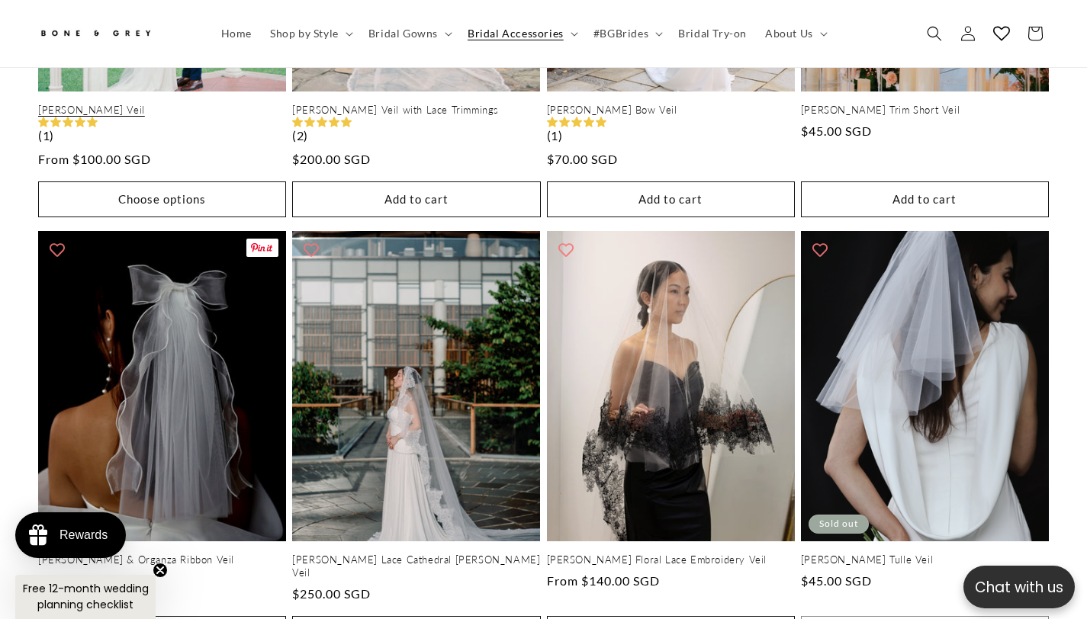
scroll to position [961, 0]
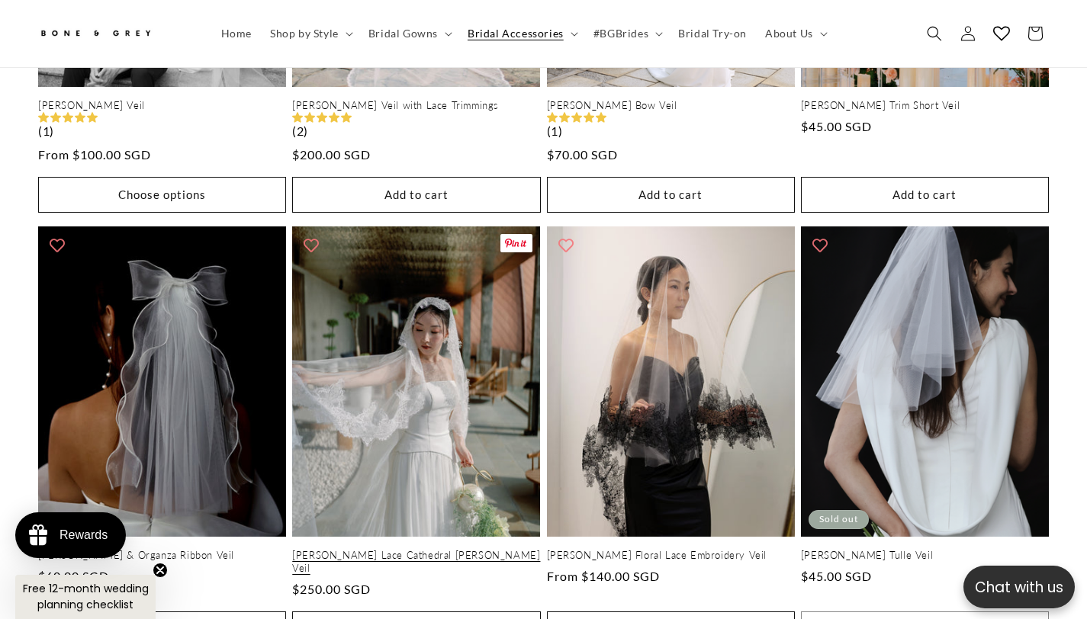
click at [490, 549] on link "Maria Lace Cathedral Mantilla Veil" at bounding box center [416, 562] width 248 height 26
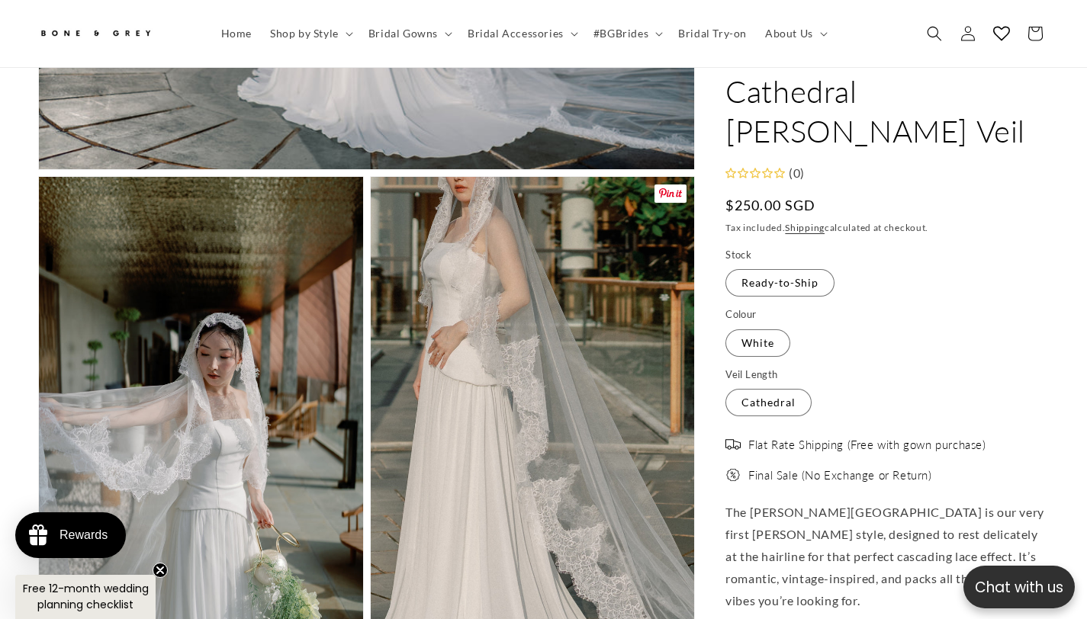
scroll to position [980, 0]
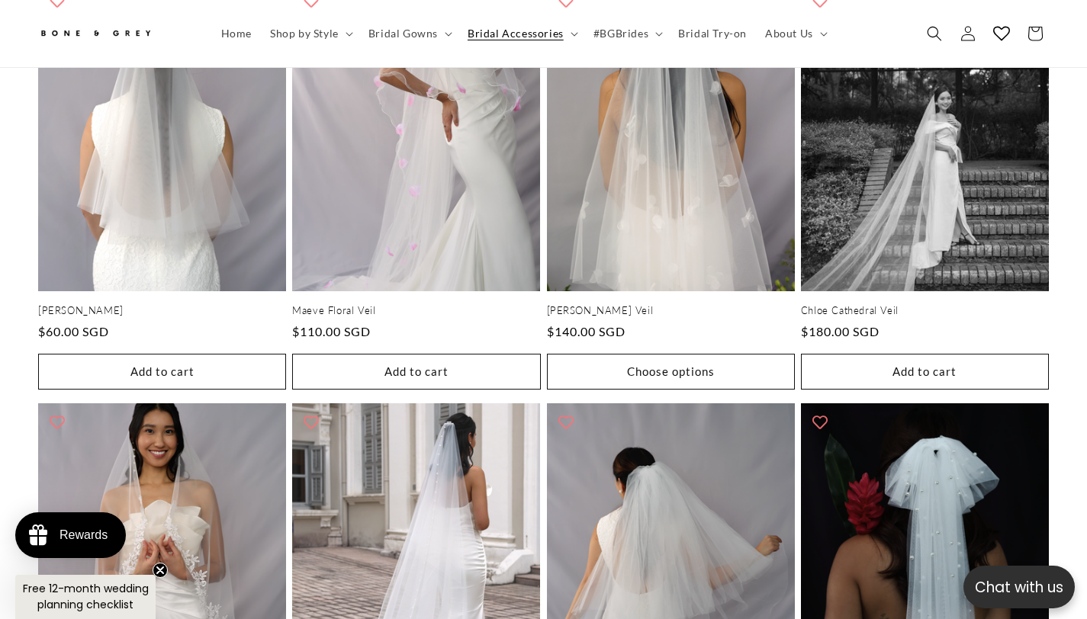
scroll to position [1655, 0]
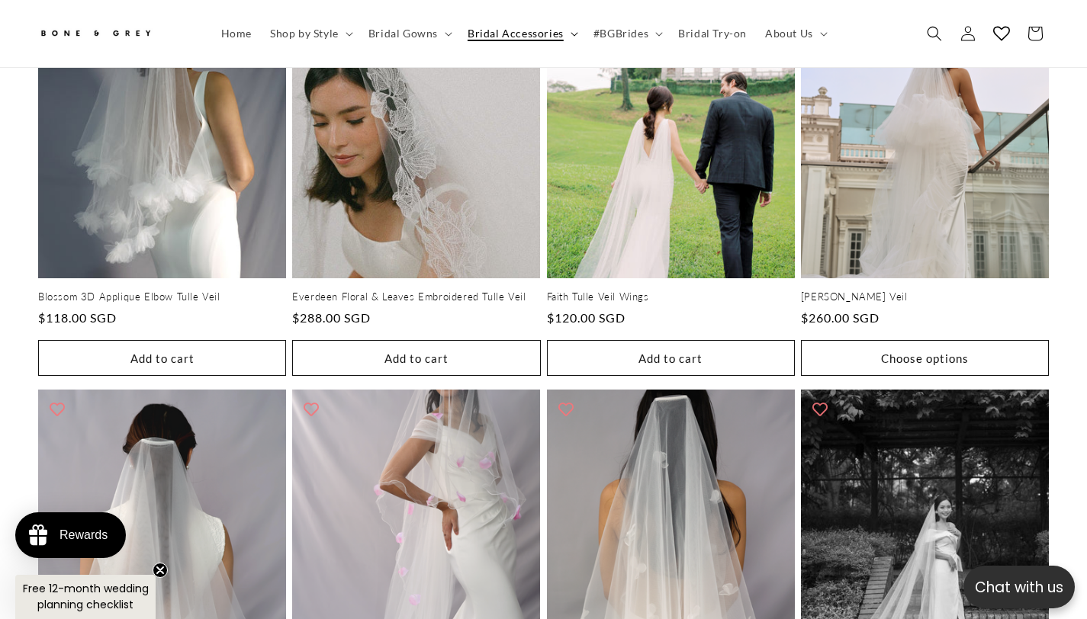
click at [571, 34] on icon at bounding box center [574, 34] width 7 height 4
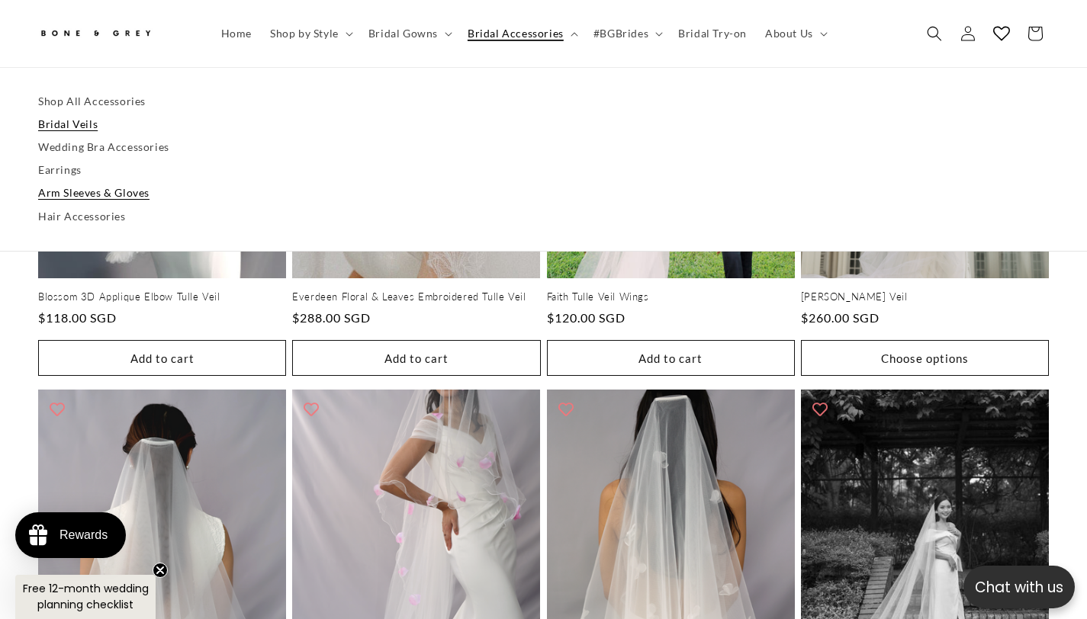
click at [71, 195] on link "Arm Sleeves & Gloves" at bounding box center [543, 193] width 1011 height 23
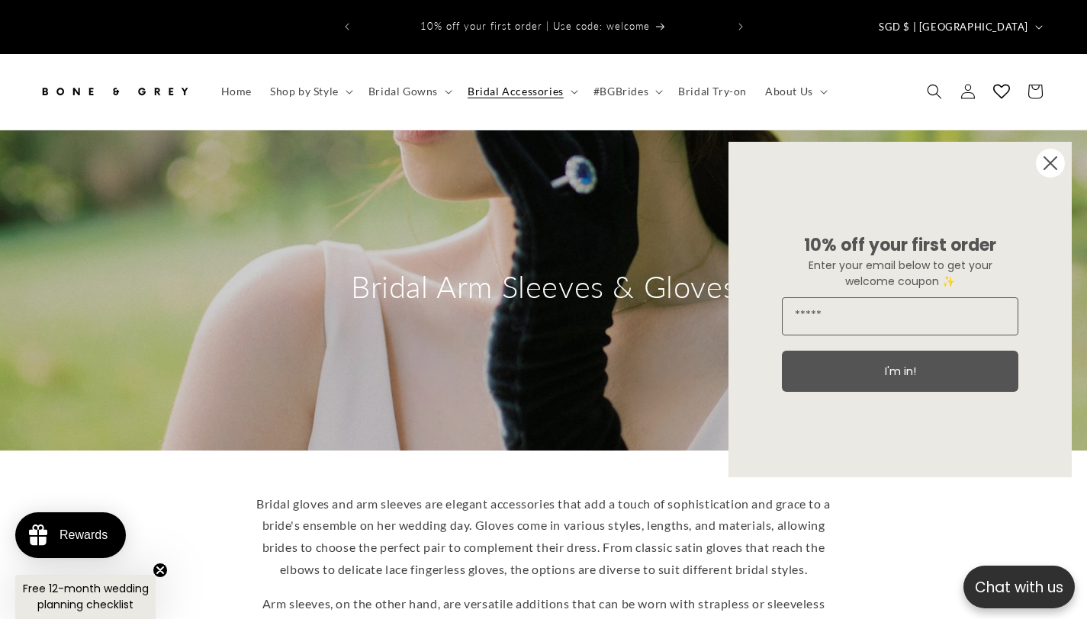
click at [1053, 159] on circle "Close dialog" at bounding box center [1050, 163] width 29 height 29
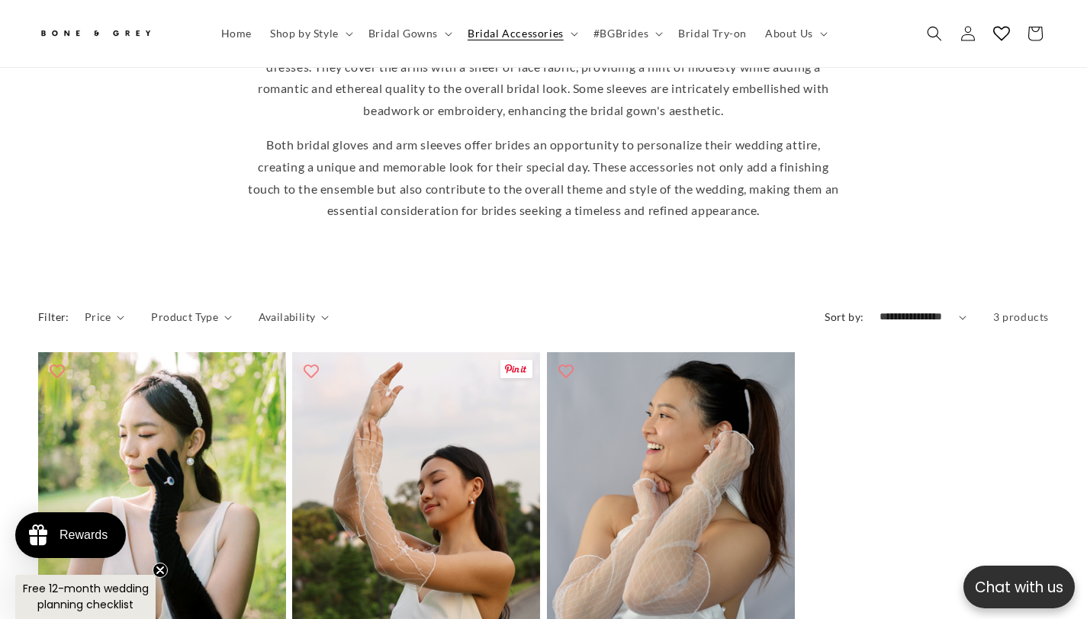
scroll to position [430, 0]
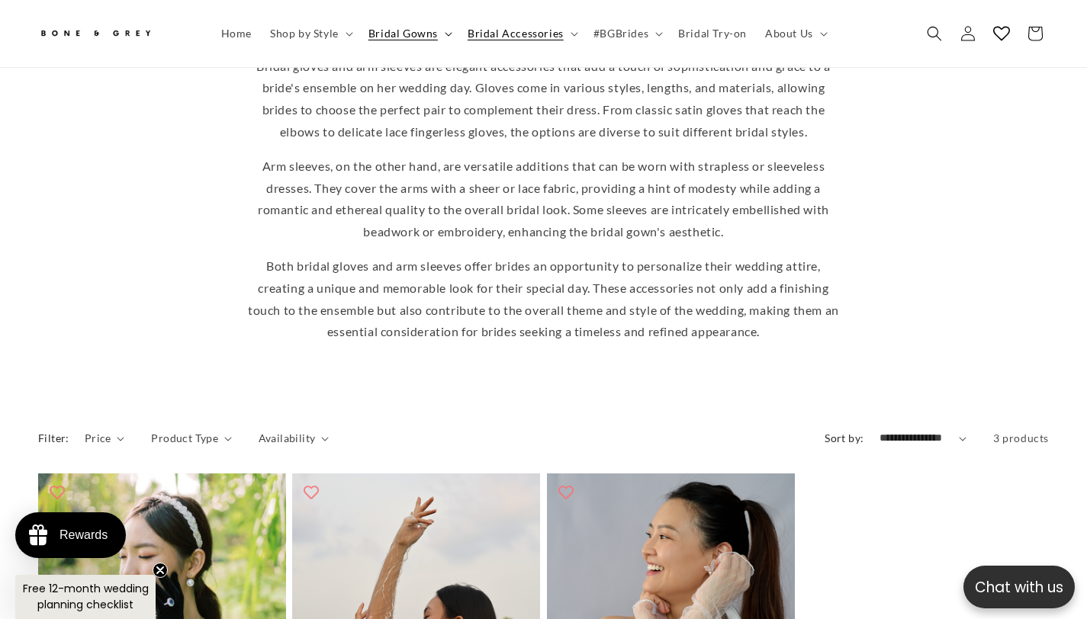
click at [417, 30] on span "Bridal Gowns" at bounding box center [402, 34] width 69 height 14
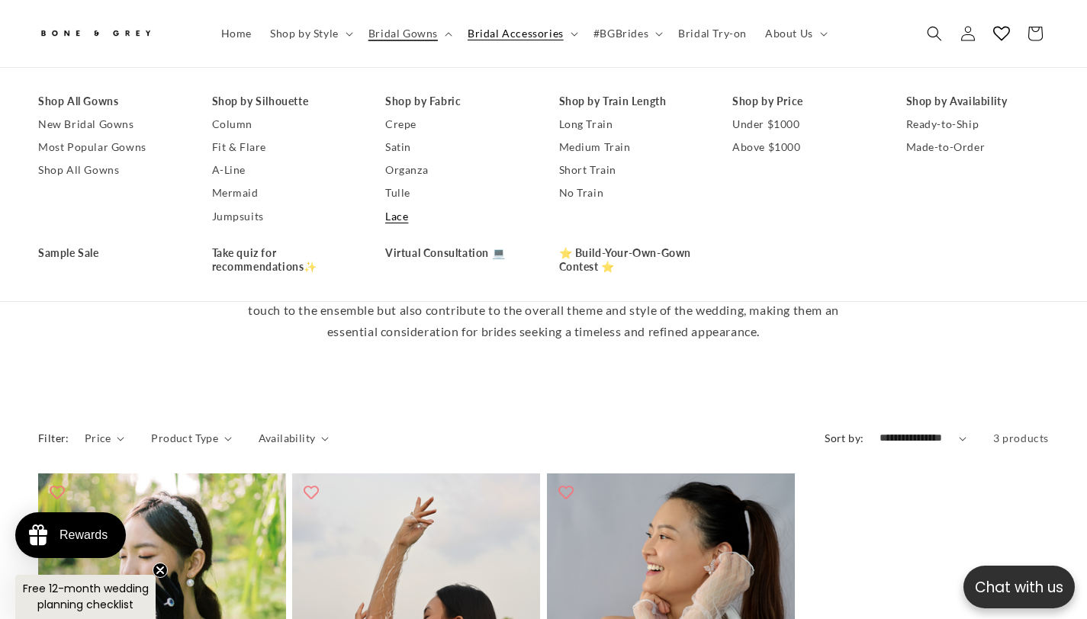
click at [401, 217] on link "Lace" at bounding box center [456, 216] width 143 height 23
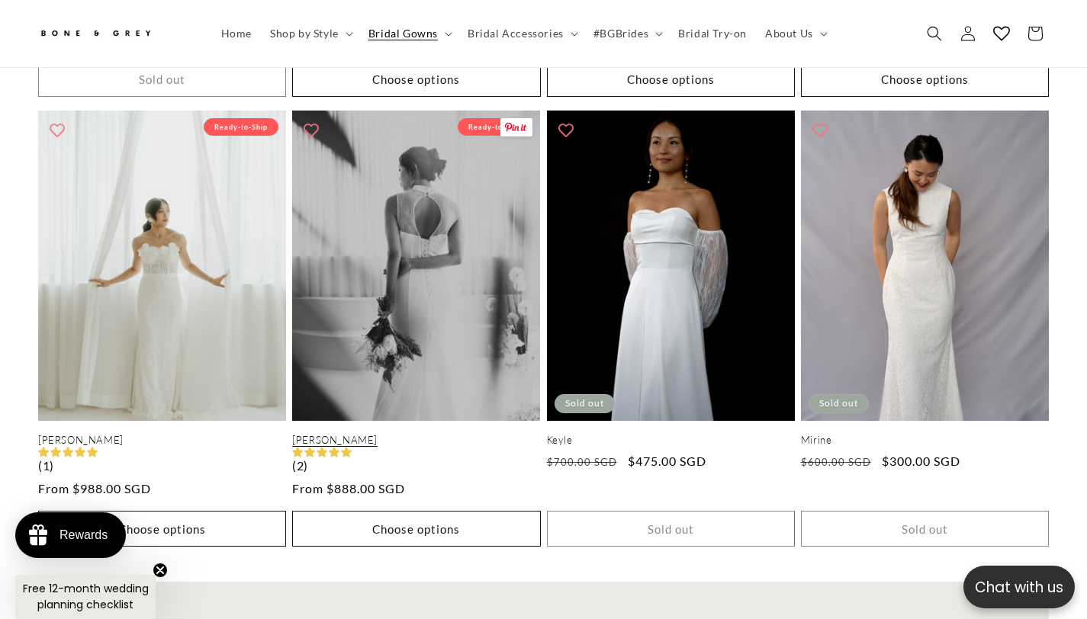
scroll to position [1145, 0]
